Goal: Use online tool/utility: Utilize a website feature to perform a specific function

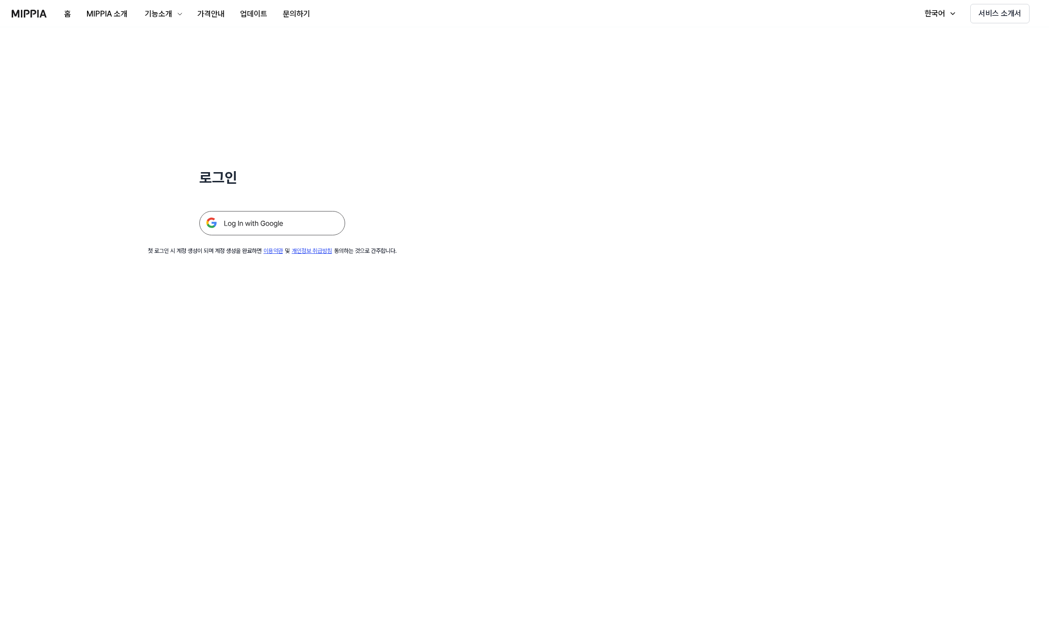
click at [276, 224] on img at bounding box center [272, 223] width 146 height 24
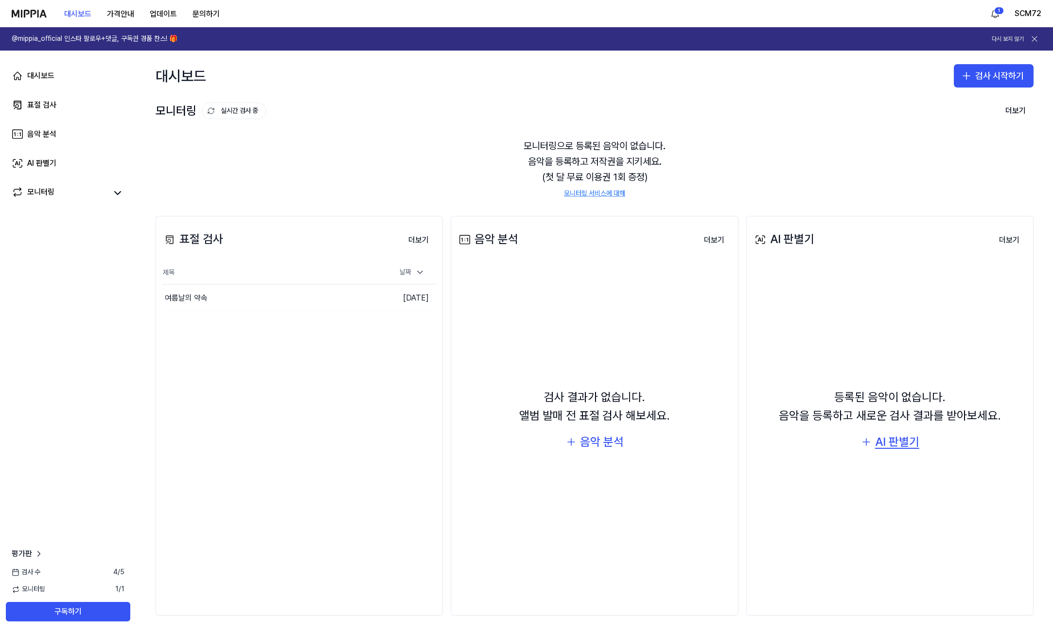
click at [896, 439] on div "AI 판별기" at bounding box center [897, 441] width 44 height 18
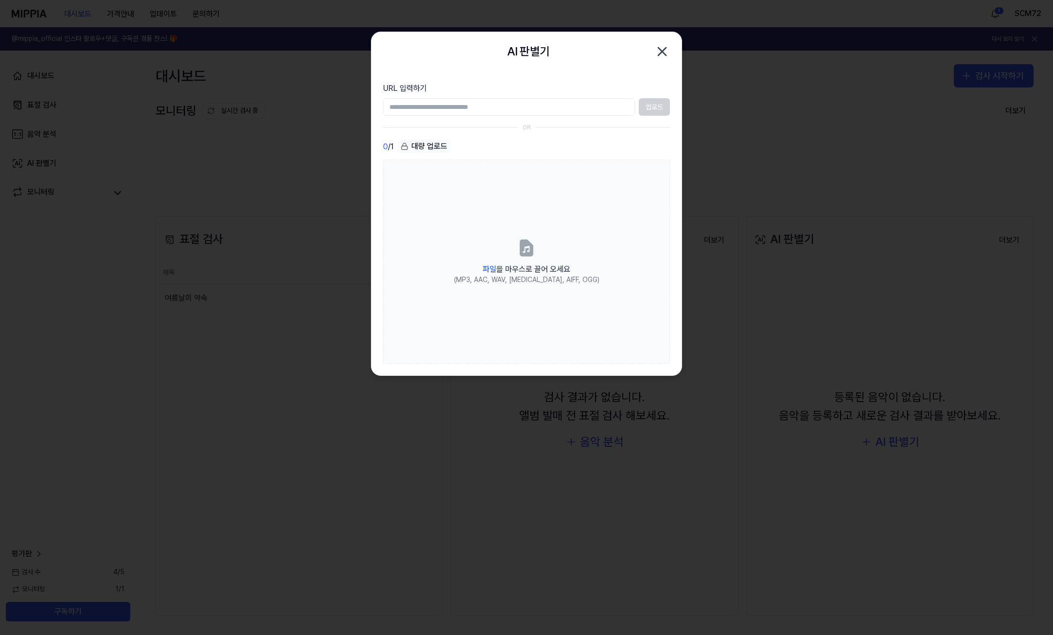
click at [661, 50] on icon "button" at bounding box center [662, 52] width 8 height 8
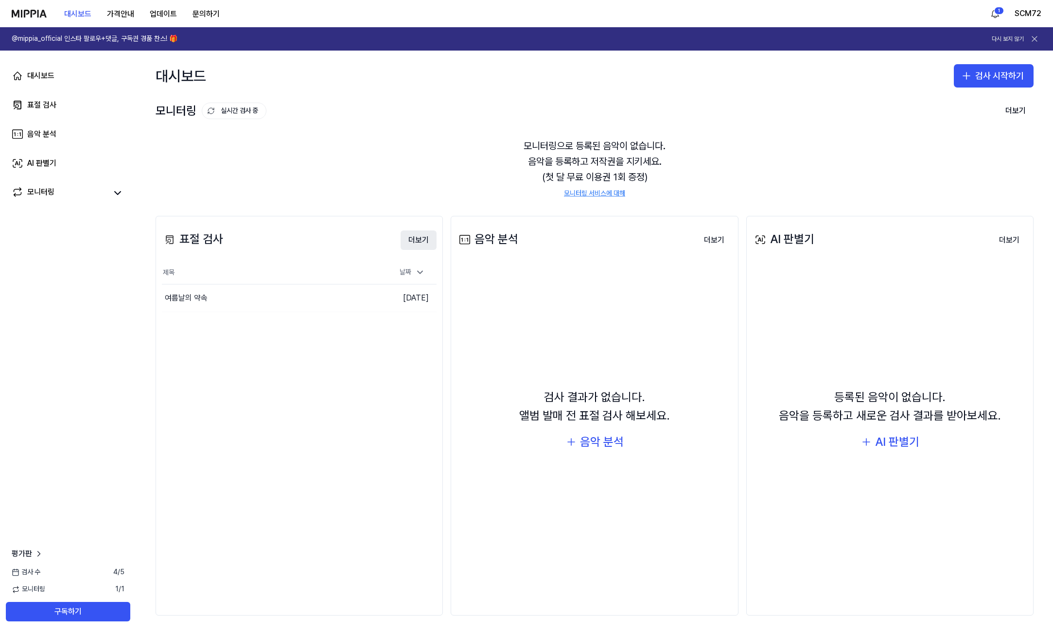
click at [417, 239] on button "더보기" at bounding box center [418, 239] width 36 height 19
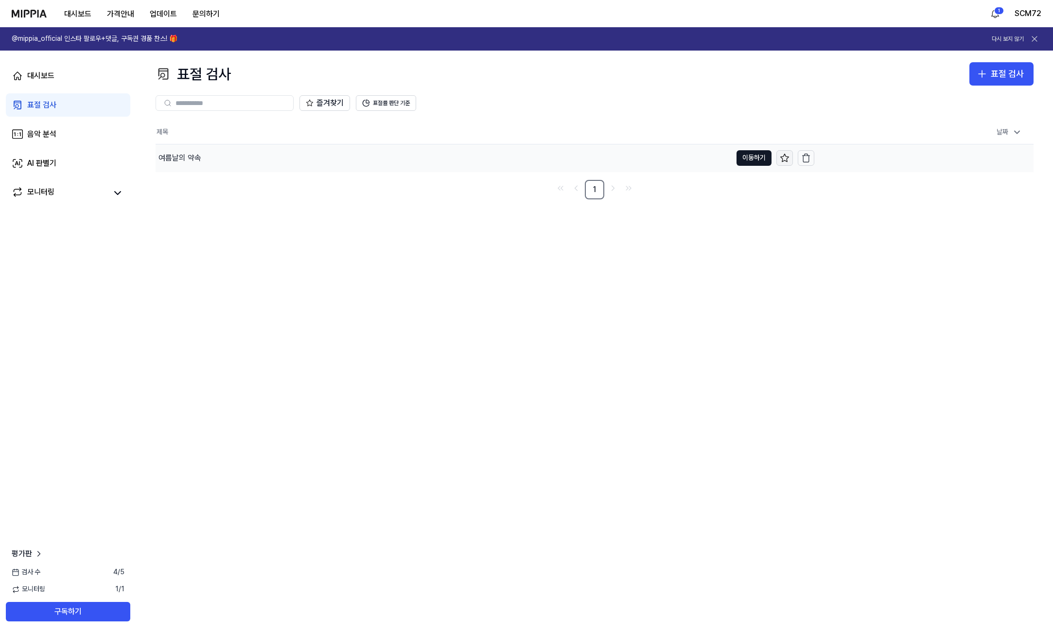
drag, startPoint x: 784, startPoint y: 155, endPoint x: 776, endPoint y: 156, distance: 8.4
click at [784, 155] on icon at bounding box center [784, 158] width 8 height 8
click at [762, 158] on button "이동하기" at bounding box center [753, 158] width 35 height 16
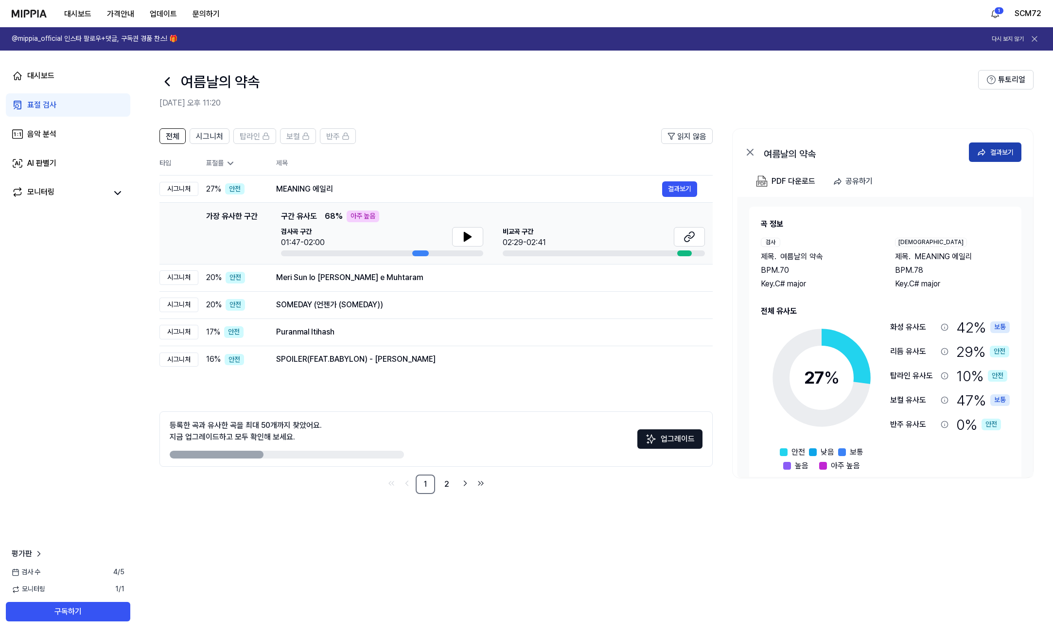
click at [1000, 154] on div "결과보기" at bounding box center [1001, 152] width 23 height 11
